Goal: Transaction & Acquisition: Purchase product/service

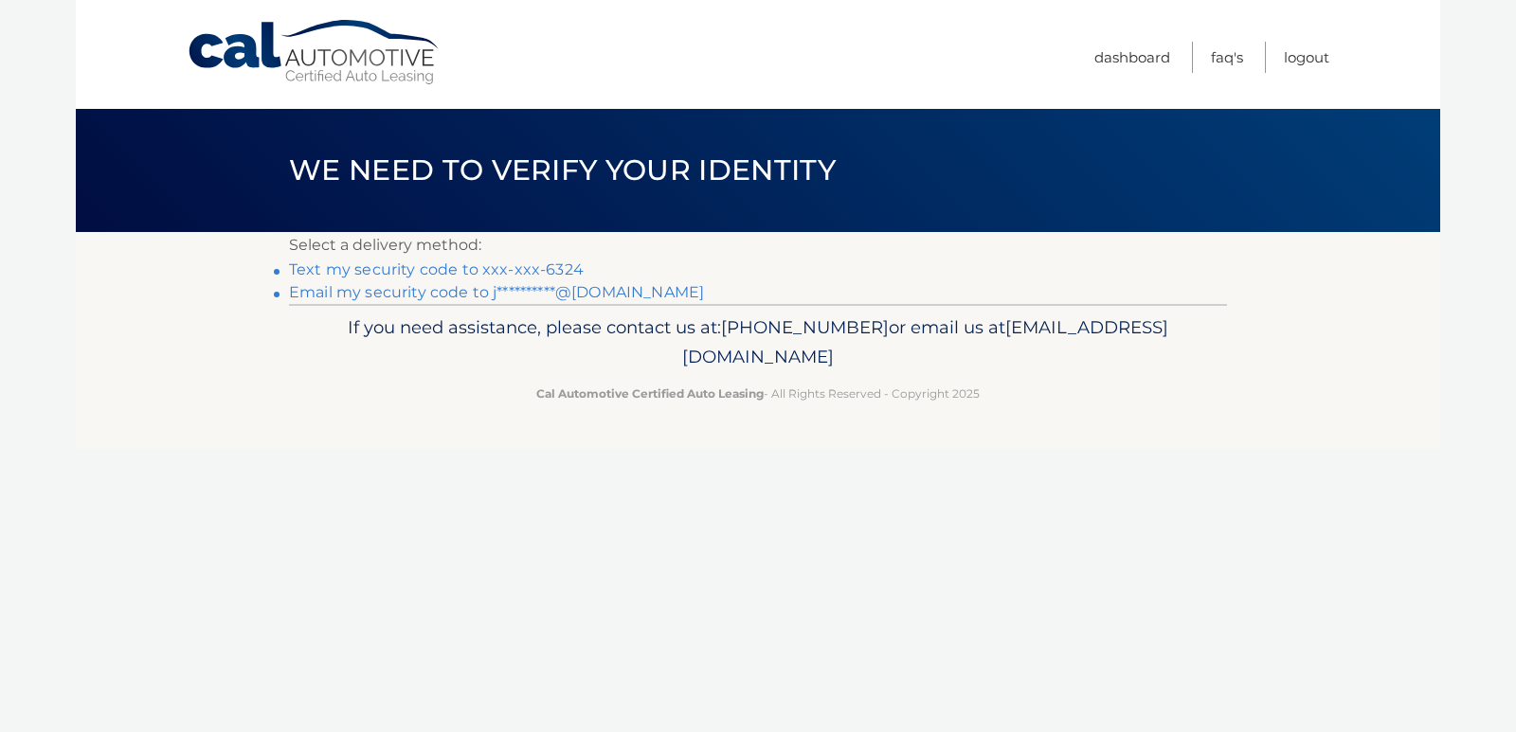
click at [531, 279] on link "Text my security code to xxx-xxx-6324" at bounding box center [436, 270] width 295 height 18
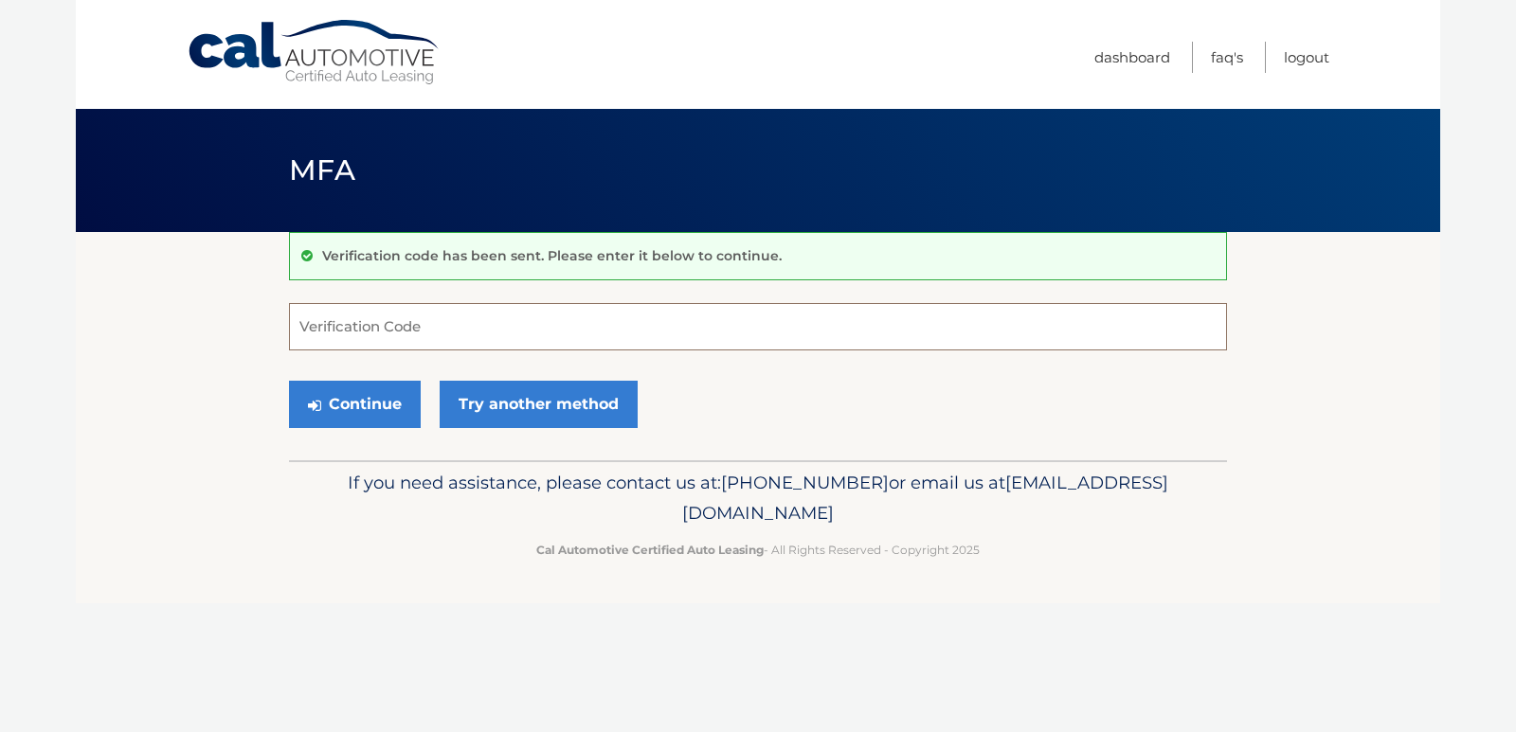
click at [389, 327] on input "Verification Code" at bounding box center [758, 326] width 938 height 47
type input "032757"
click at [407, 428] on button "Continue" at bounding box center [355, 404] width 132 height 47
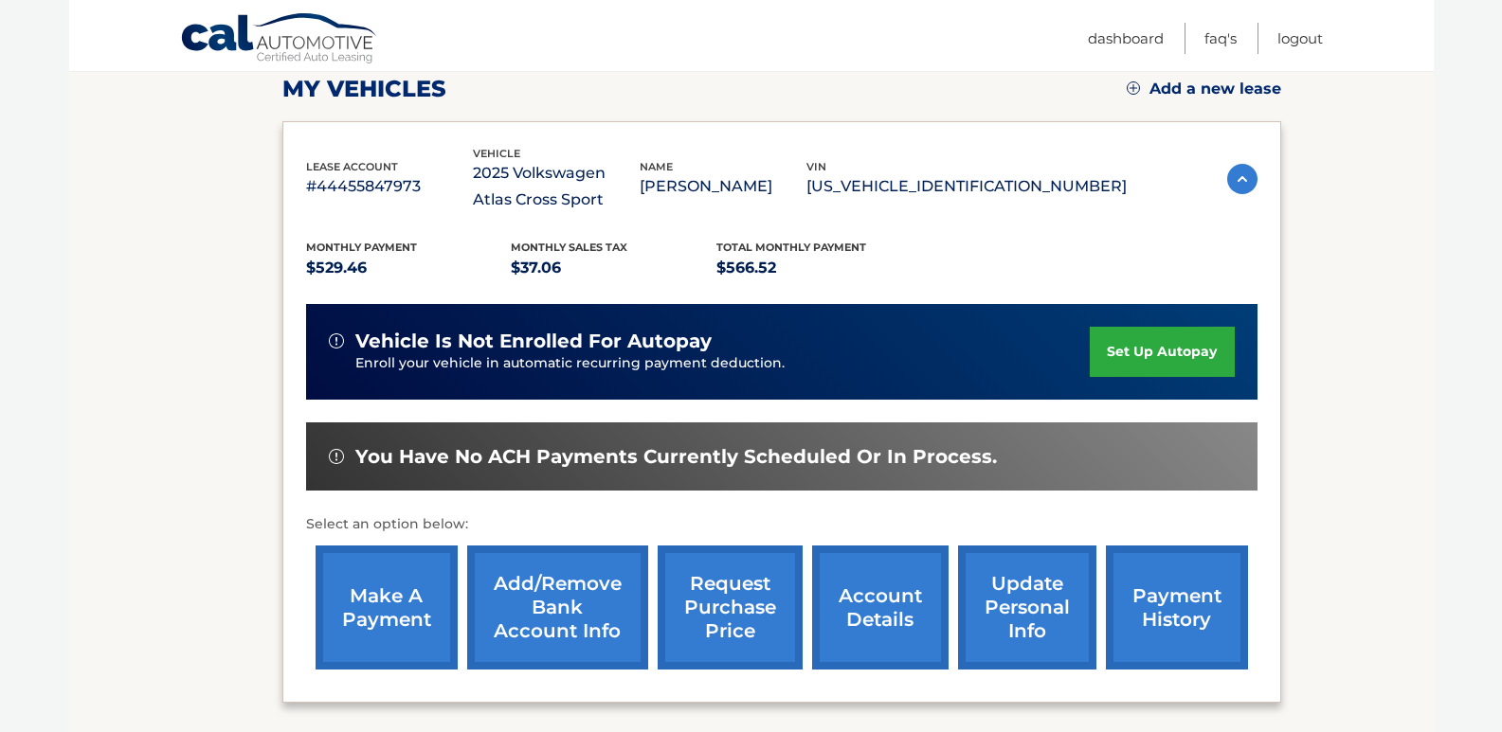
scroll to position [268, 0]
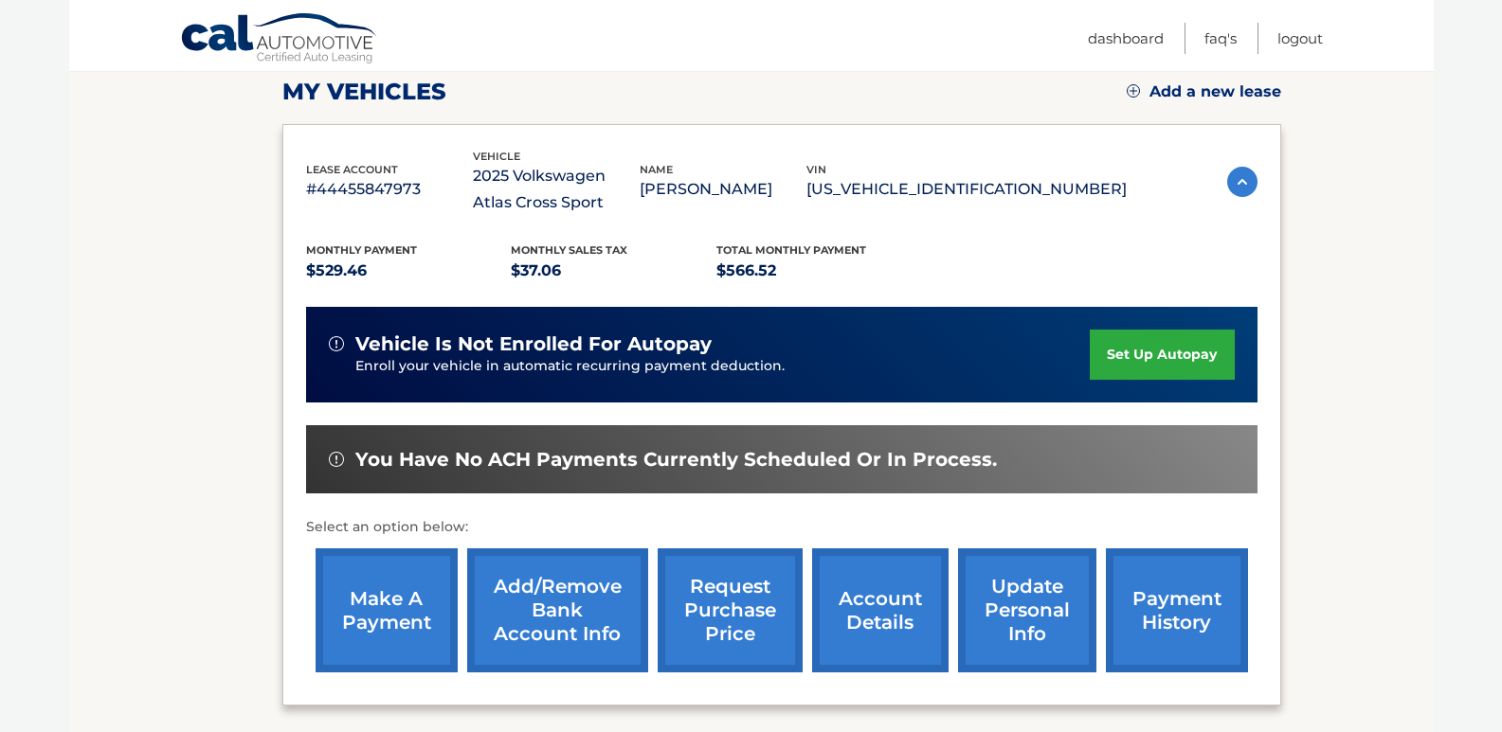
click at [375, 611] on link "make a payment" at bounding box center [387, 611] width 142 height 124
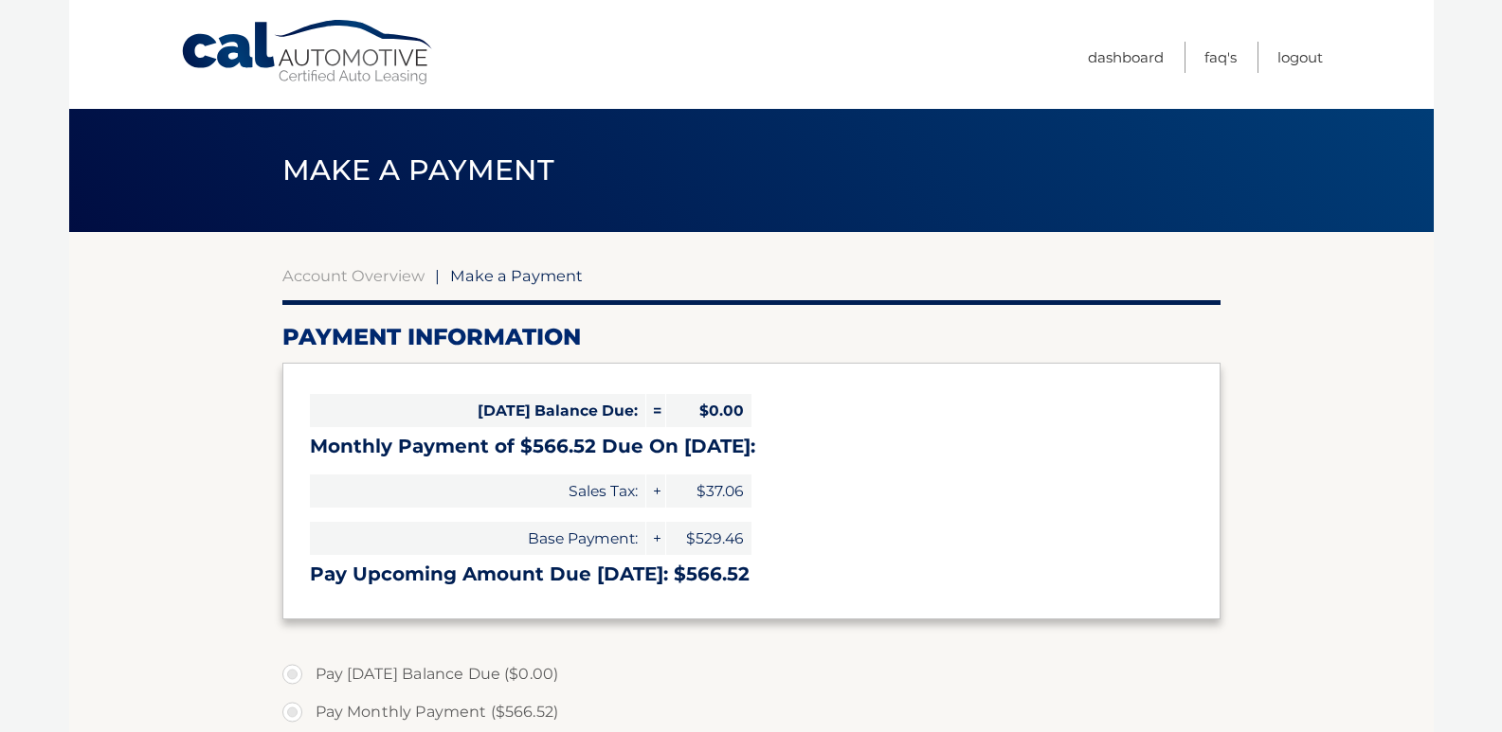
select select "ZmUyN2FiMjEtZTViMS00MTcyLWI1M2UtMWYyNzgyZmNlNWE5"
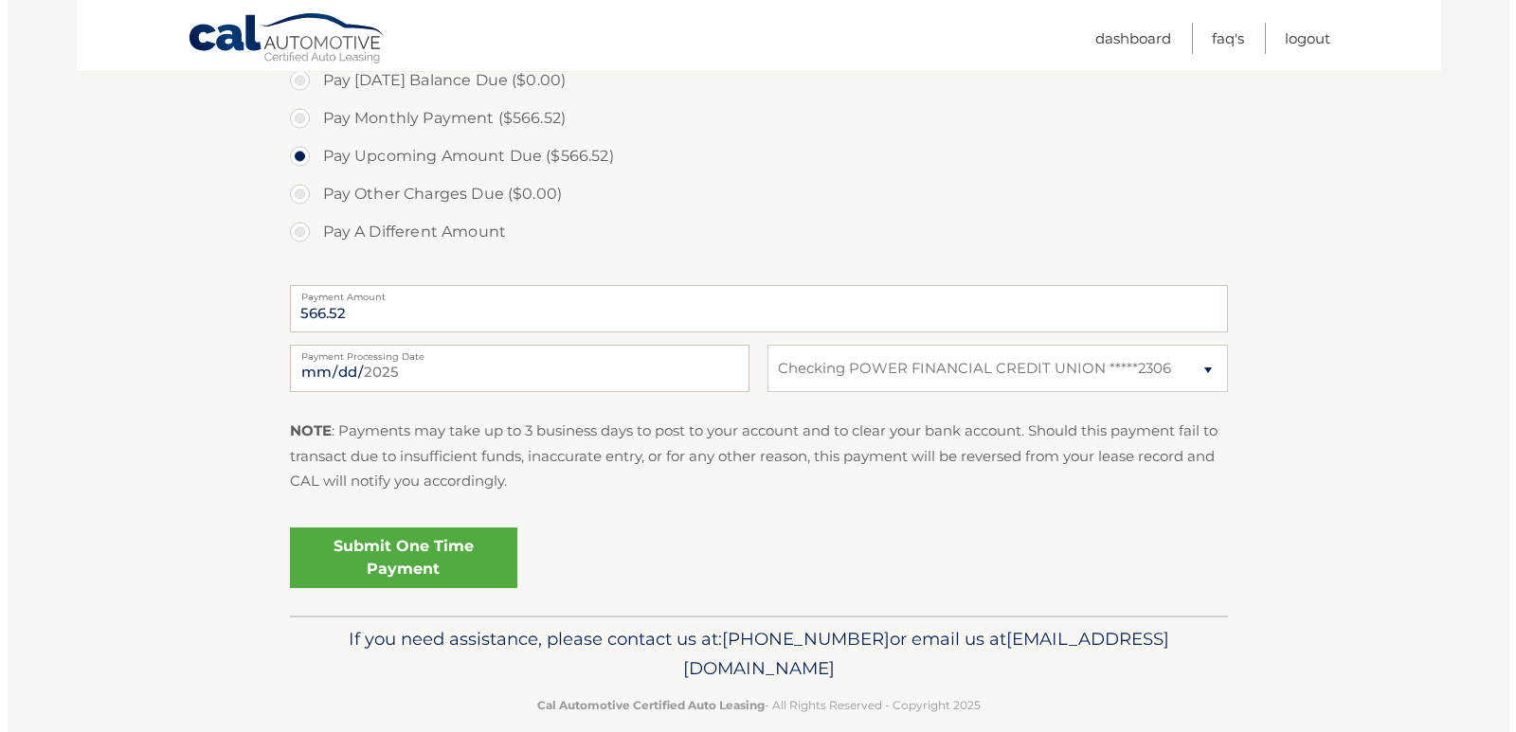
scroll to position [624, 0]
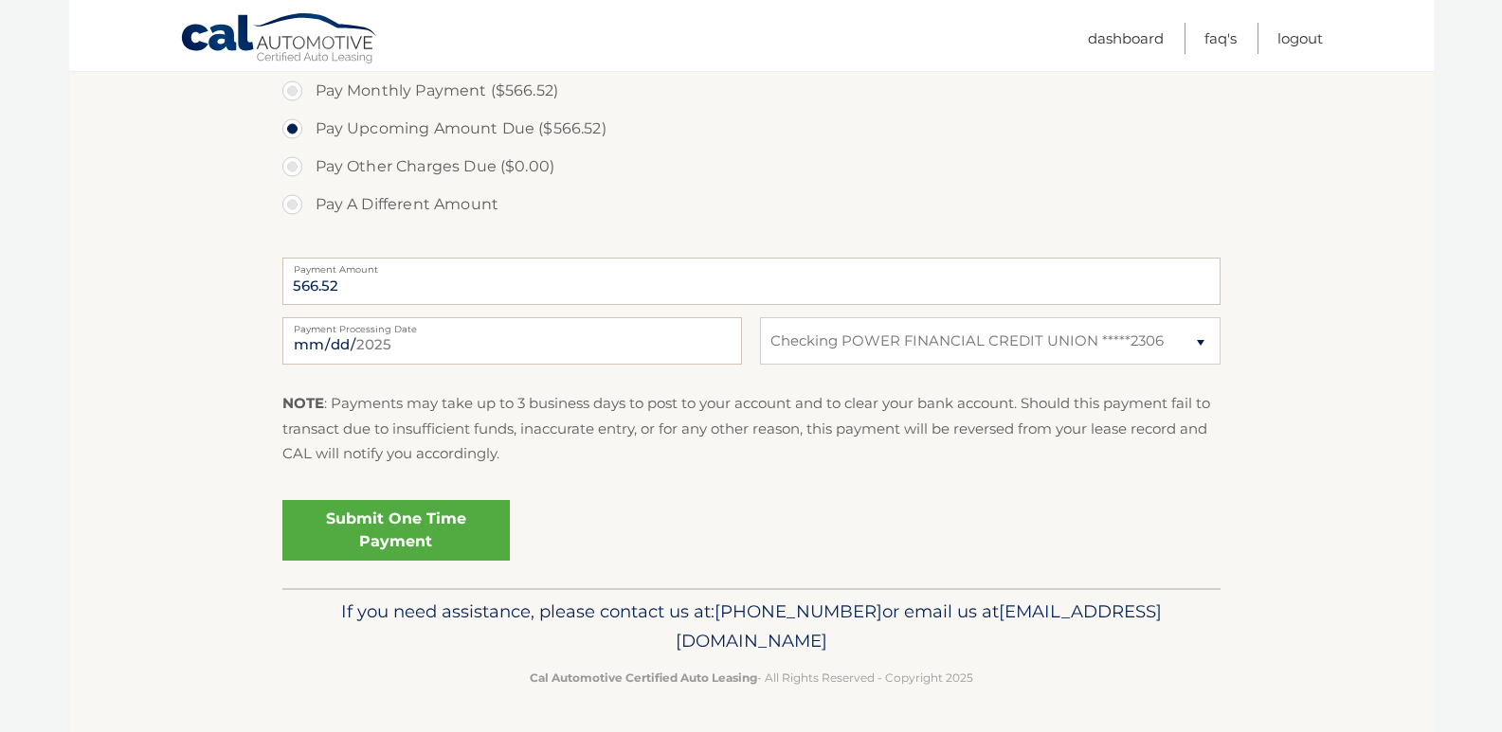
click at [487, 561] on link "Submit One Time Payment" at bounding box center [395, 530] width 227 height 61
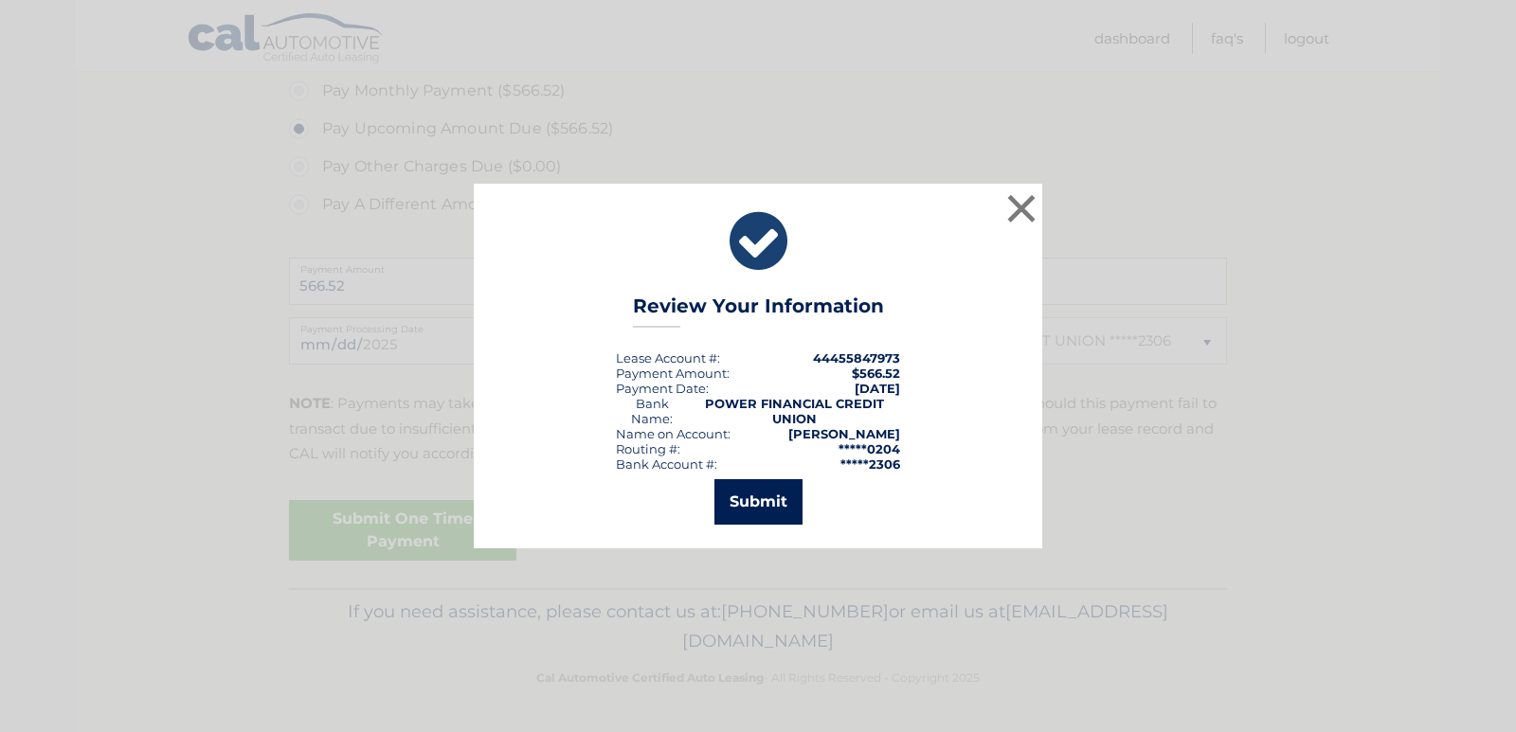
click at [757, 495] on button "Submit" at bounding box center [758, 501] width 88 height 45
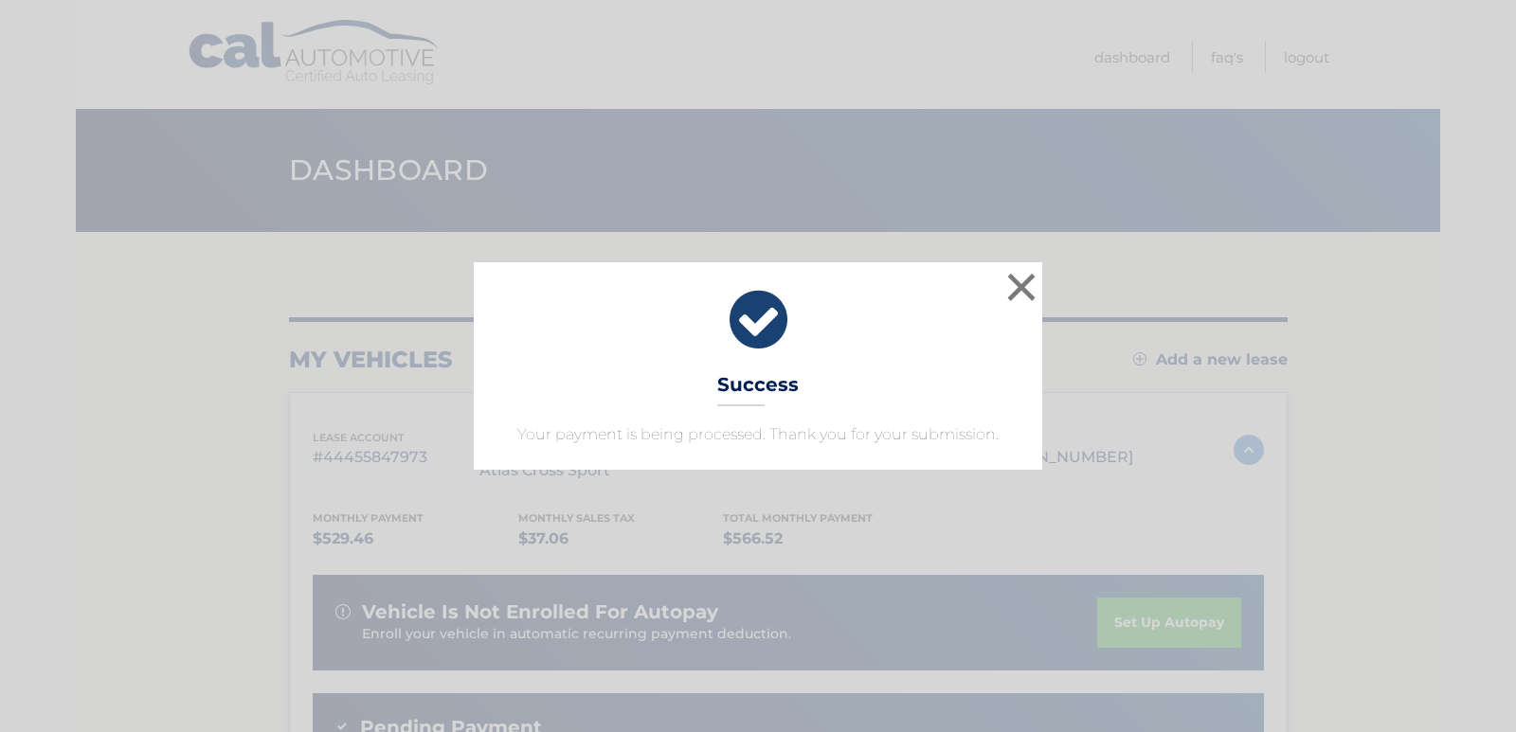
click at [761, 302] on icon at bounding box center [757, 320] width 521 height 68
click at [1017, 268] on button "×" at bounding box center [1021, 287] width 38 height 38
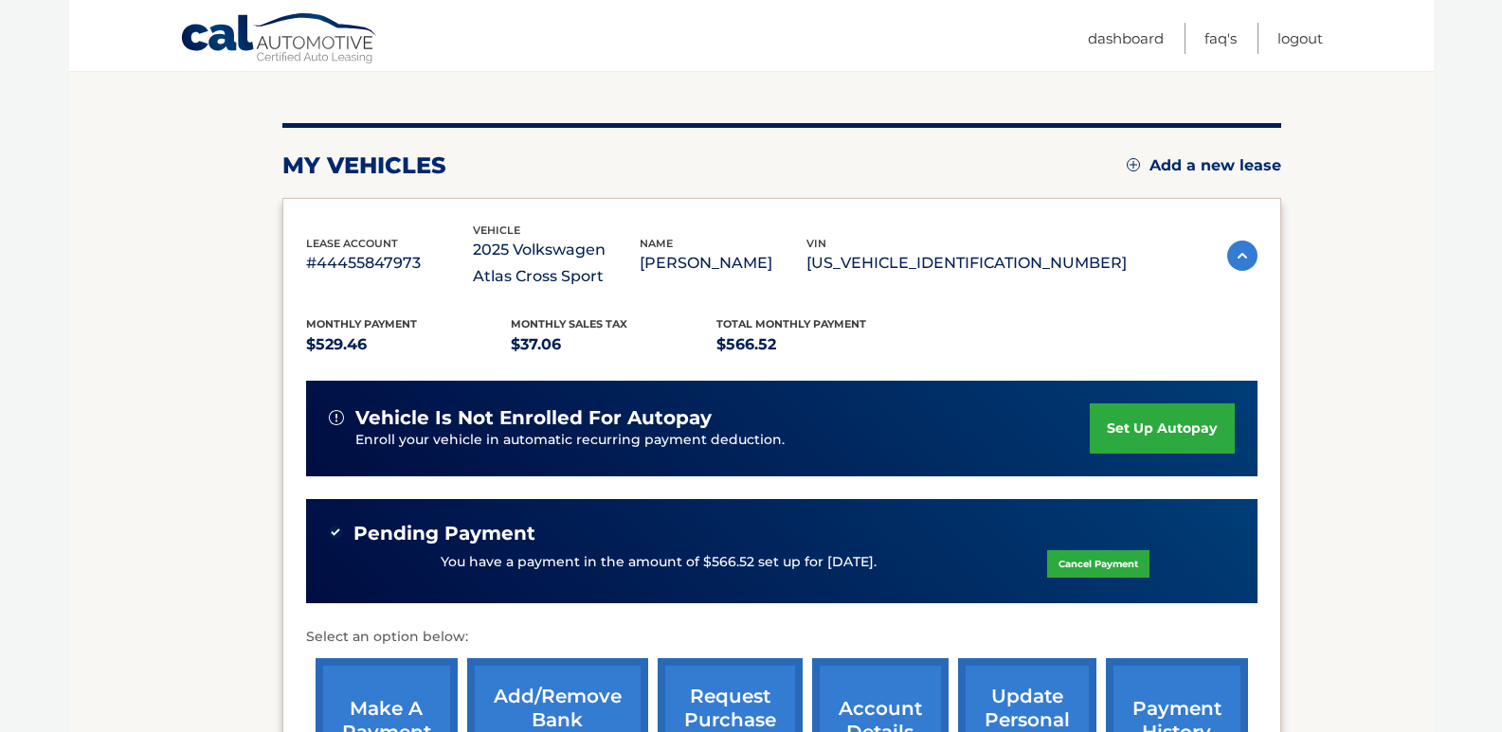
scroll to position [199, 0]
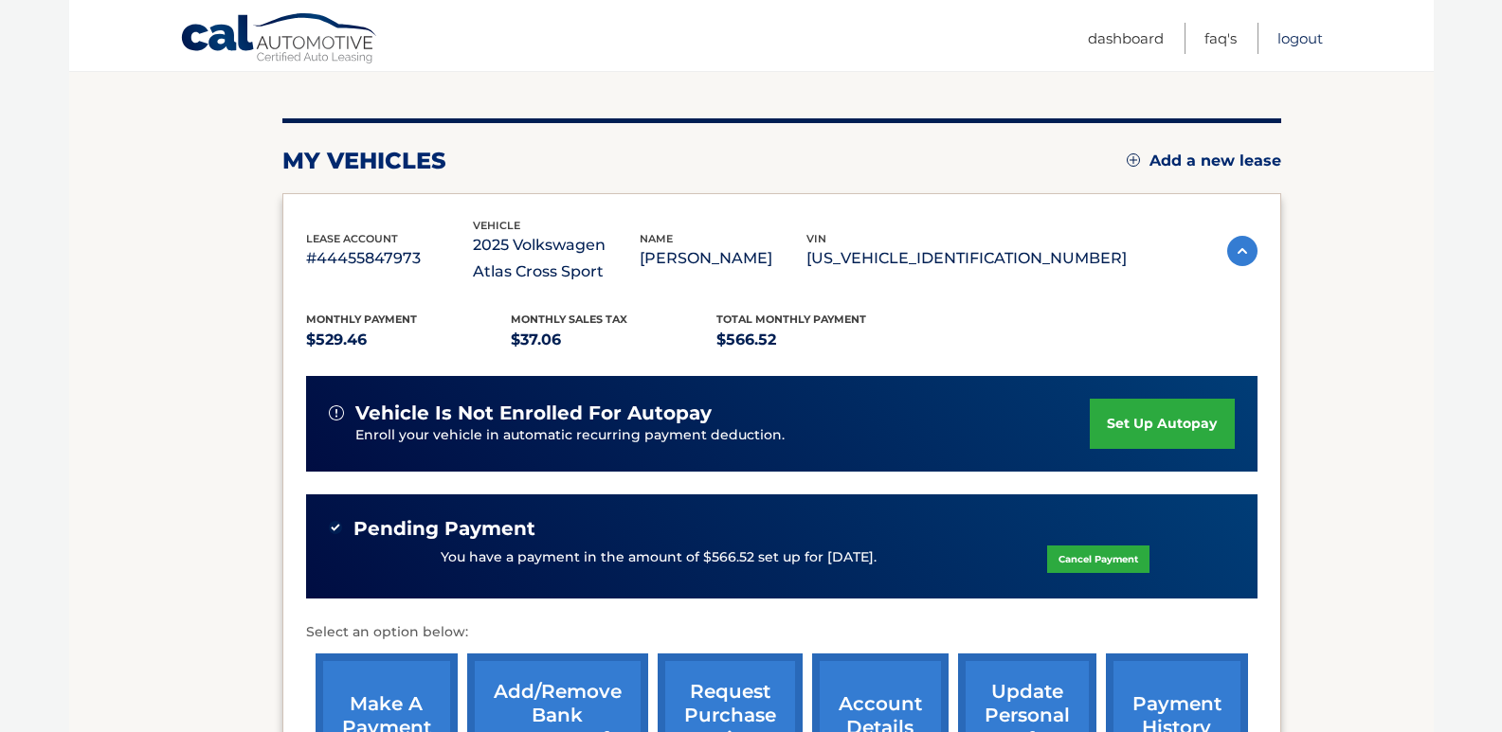
click at [1289, 41] on link "Logout" at bounding box center [1299, 38] width 45 height 31
